Goal: Find contact information: Find contact information

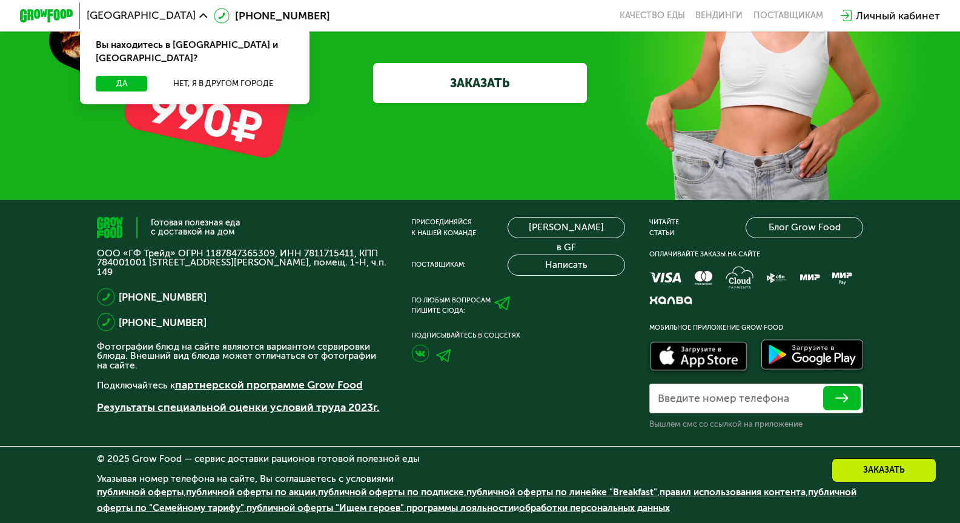
scroll to position [3970, 0]
drag, startPoint x: 207, startPoint y: 291, endPoint x: 126, endPoint y: 295, distance: 80.6
click at [126, 295] on div "[PHONE_NUMBER]" at bounding box center [242, 297] width 291 height 19
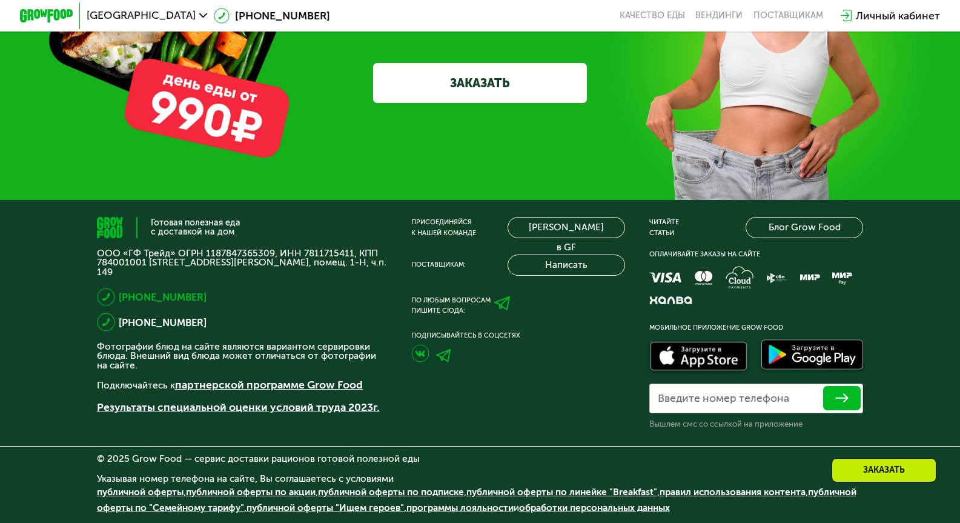
copy link "[PHONE_NUMBER]"
